Goal: Information Seeking & Learning: Learn about a topic

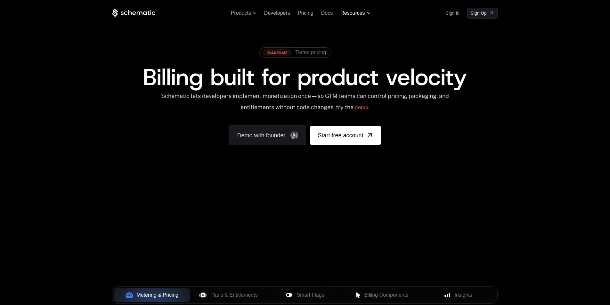
click at [366, 12] on span "Resources" at bounding box center [355, 13] width 30 height 6
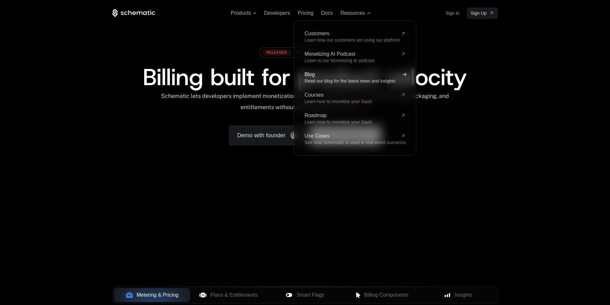
click at [330, 76] on span "Blog" at bounding box center [350, 74] width 93 height 5
click at [404, 75] on icon at bounding box center [404, 74] width 7 height 7
click at [312, 75] on span "Blog" at bounding box center [350, 74] width 93 height 5
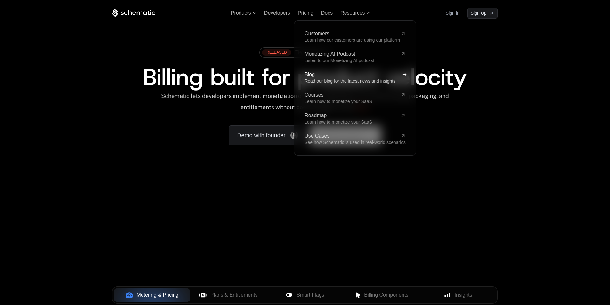
click at [312, 75] on span "Blog" at bounding box center [350, 74] width 93 height 5
click at [317, 78] on span "Read our blog for the latest news and insights" at bounding box center [349, 80] width 91 height 5
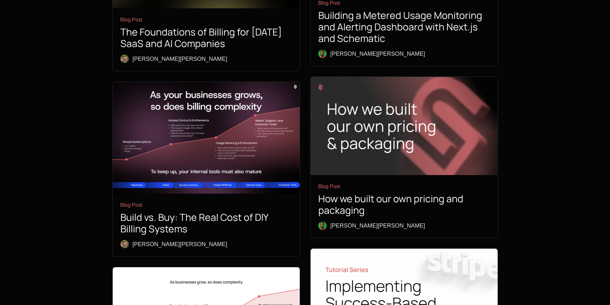
scroll to position [1339, 0]
